Goal: Book appointment/travel/reservation

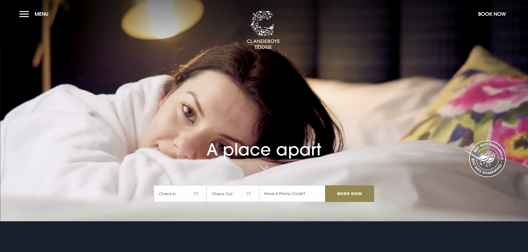
click at [27, 17] on button "Menu" at bounding box center [35, 14] width 32 height 12
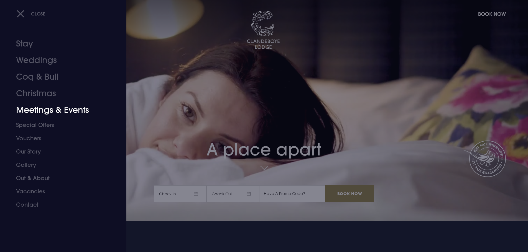
click at [39, 111] on link "Meetings & Events" at bounding box center [60, 110] width 88 height 17
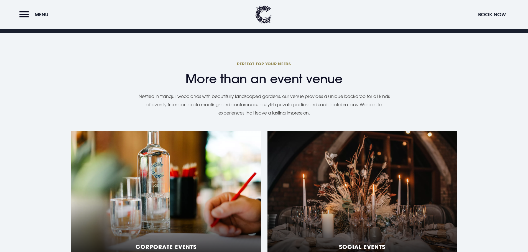
scroll to position [471, 0]
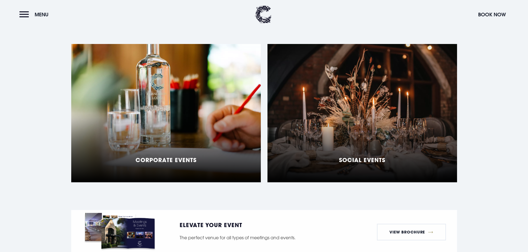
click at [206, 124] on div "Corporate Events" at bounding box center [166, 113] width 190 height 139
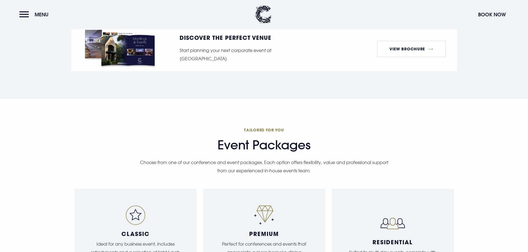
scroll to position [915, 0]
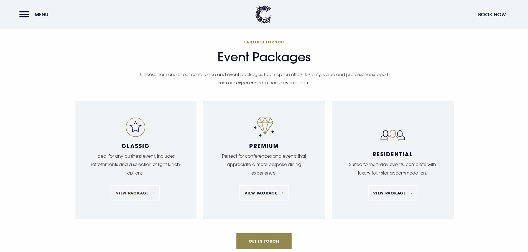
click at [146, 185] on link "View Package" at bounding box center [135, 193] width 49 height 16
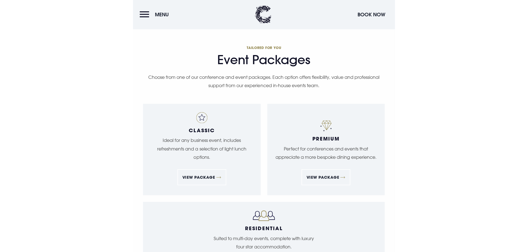
scroll to position [910, 0]
